Goal: Find specific page/section: Find specific page/section

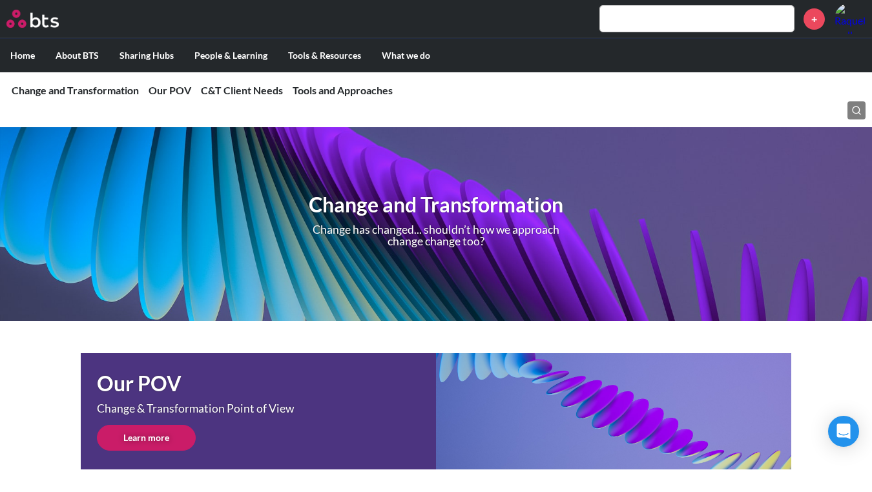
click at [726, 25] on input "text" at bounding box center [697, 19] width 194 height 26
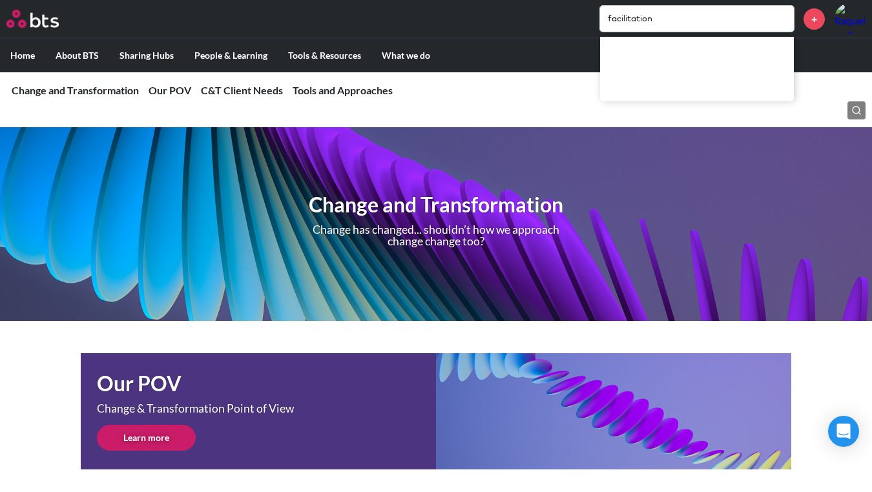
type input "facilitation"
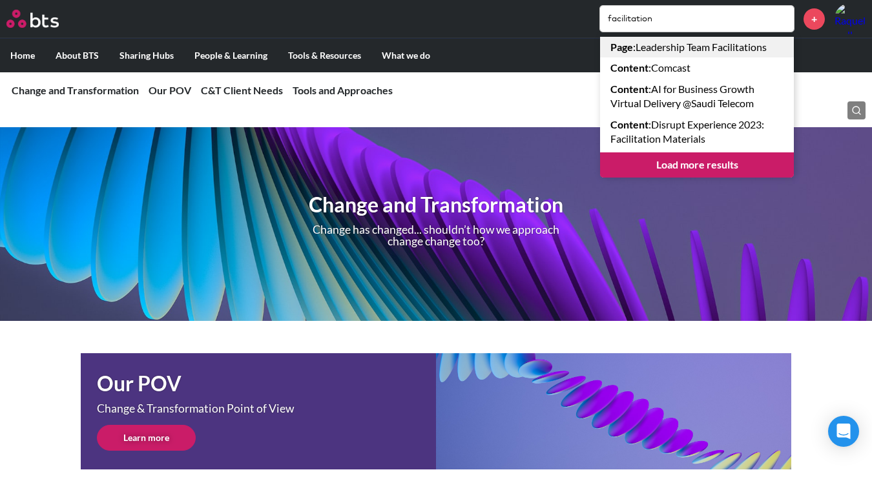
click at [695, 54] on link "Page : Leadership Team Facilitations" at bounding box center [697, 47] width 194 height 21
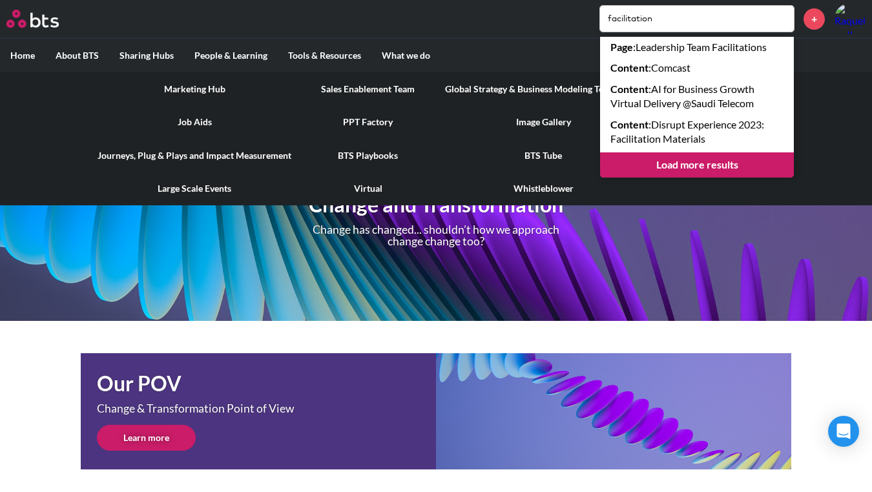
click at [198, 121] on link "Job Aids" at bounding box center [194, 122] width 215 height 34
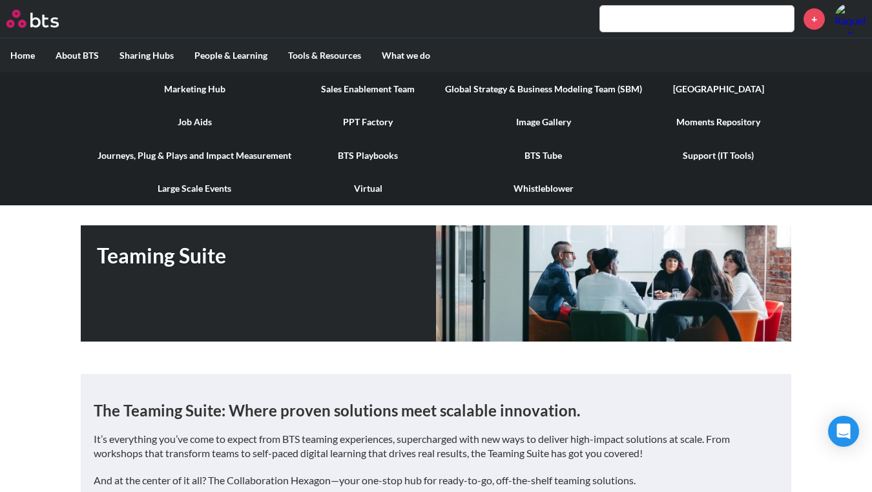
click at [354, 152] on link "BTS Playbooks" at bounding box center [368, 156] width 133 height 34
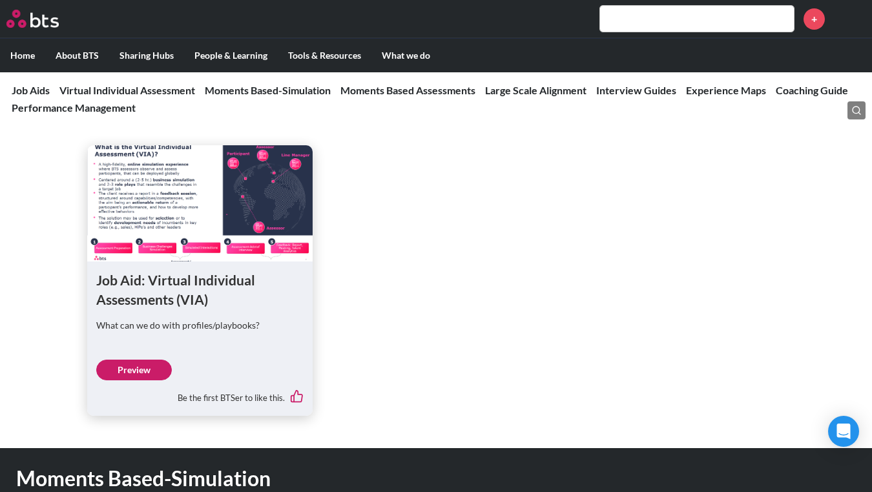
scroll to position [604, 0]
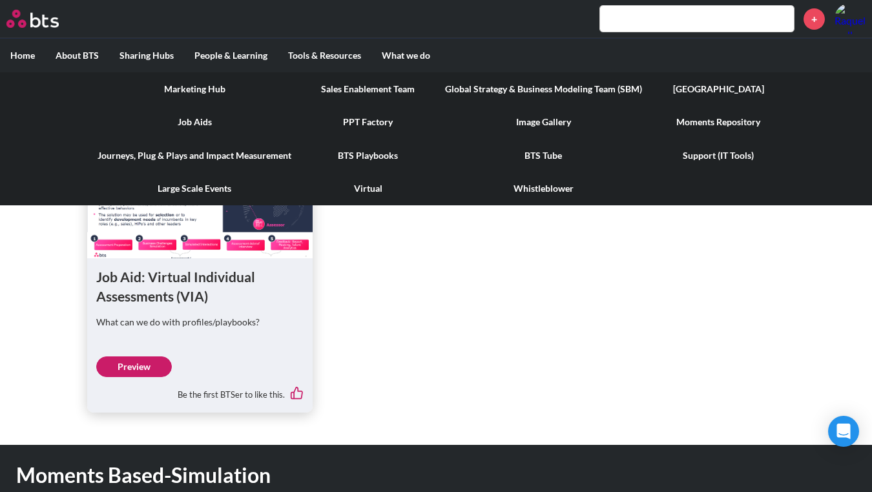
click at [200, 153] on link "Journeys, Plug & Plays and Impact Measurement" at bounding box center [194, 156] width 215 height 34
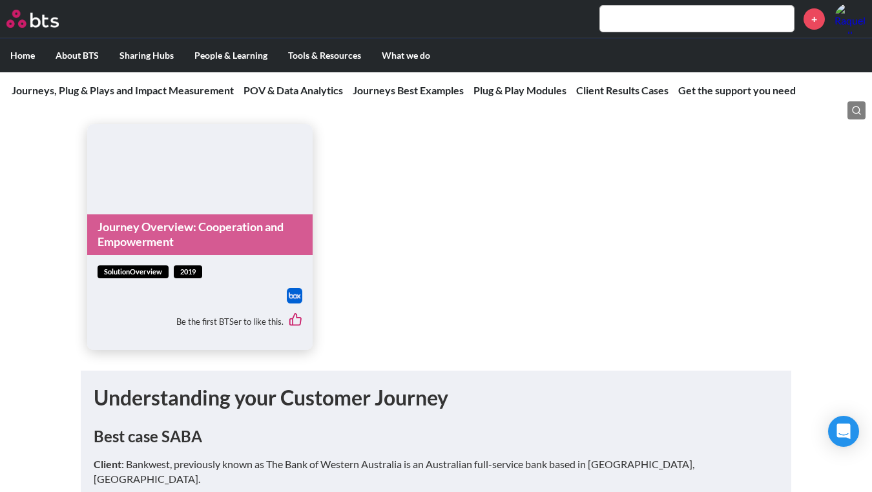
scroll to position [2369, 0]
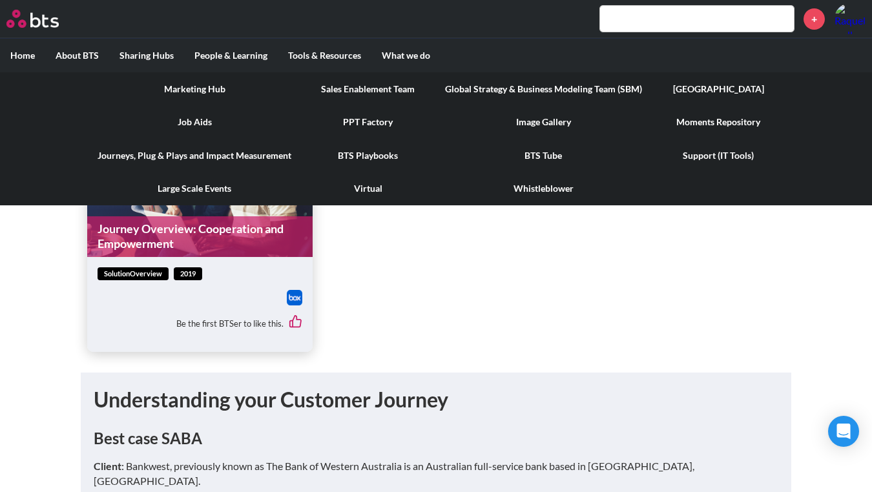
click at [733, 120] on link "Moments Repository" at bounding box center [719, 122] width 133 height 34
